Goal: Task Accomplishment & Management: Manage account settings

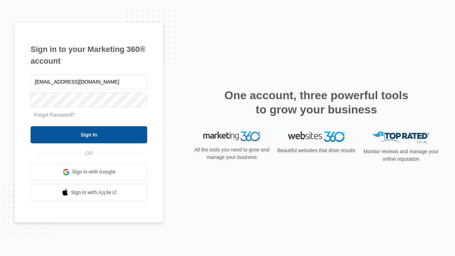
click at [89, 134] on input "Sign In" at bounding box center [89, 134] width 117 height 17
